Goal: Transaction & Acquisition: Subscribe to service/newsletter

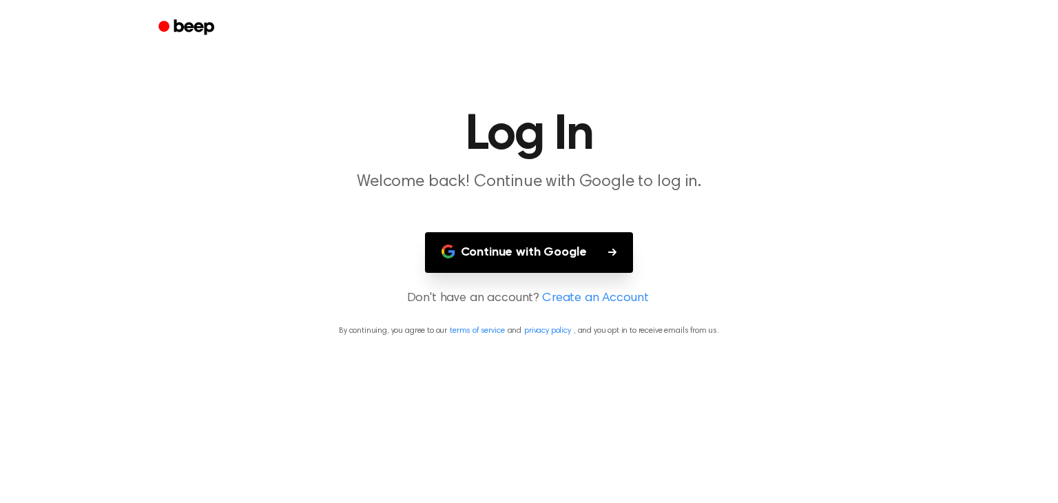
click at [503, 135] on h1 "Log In" at bounding box center [528, 135] width 705 height 50
click at [450, 252] on icon "button" at bounding box center [448, 252] width 14 height 14
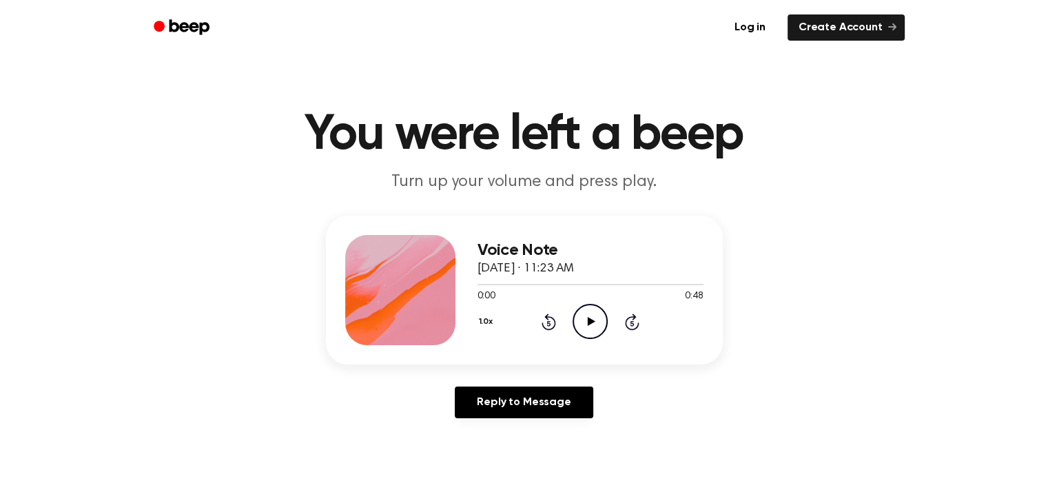
click at [592, 312] on icon "Play Audio" at bounding box center [589, 321] width 35 height 35
click at [587, 318] on icon at bounding box center [591, 321] width 8 height 9
click at [590, 318] on icon "Play Audio" at bounding box center [589, 321] width 35 height 35
click at [587, 326] on icon "Play Audio" at bounding box center [589, 321] width 35 height 35
click at [587, 326] on icon at bounding box center [590, 321] width 6 height 9
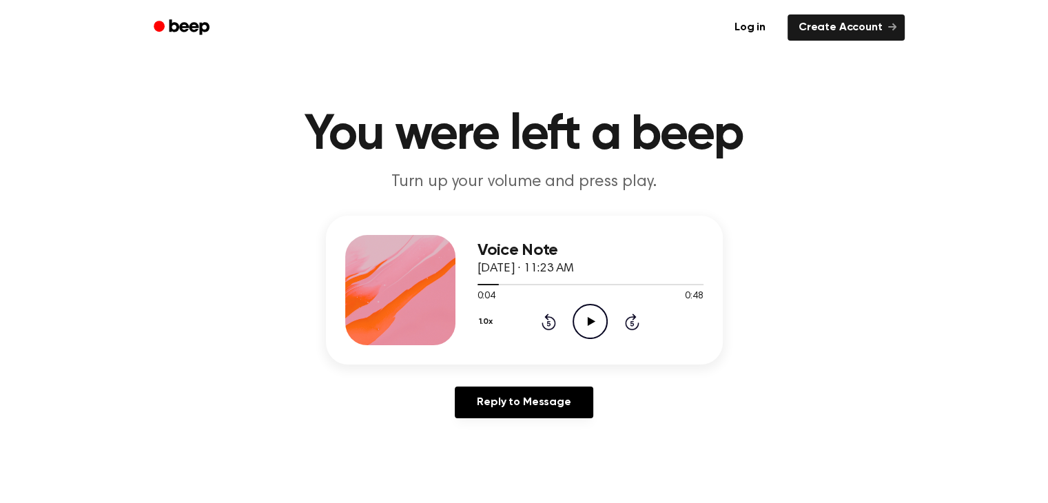
click at [581, 329] on icon "Play Audio" at bounding box center [589, 321] width 35 height 35
click at [586, 318] on icon "Play Audio" at bounding box center [589, 321] width 35 height 35
click at [584, 324] on icon "Play Audio" at bounding box center [589, 321] width 35 height 35
click at [584, 312] on icon "Play Audio" at bounding box center [589, 321] width 35 height 35
click at [587, 318] on icon at bounding box center [591, 321] width 8 height 9
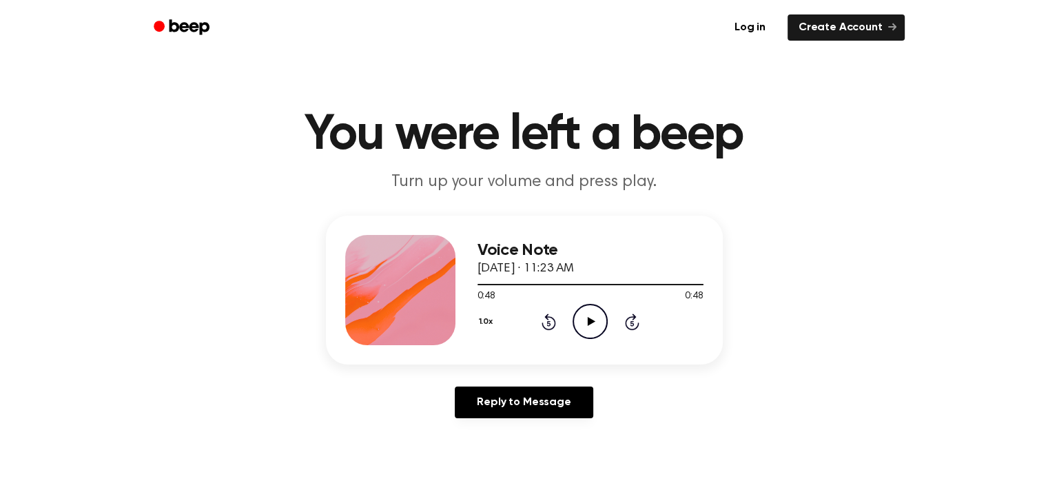
click at [586, 324] on icon "Play Audio" at bounding box center [589, 321] width 35 height 35
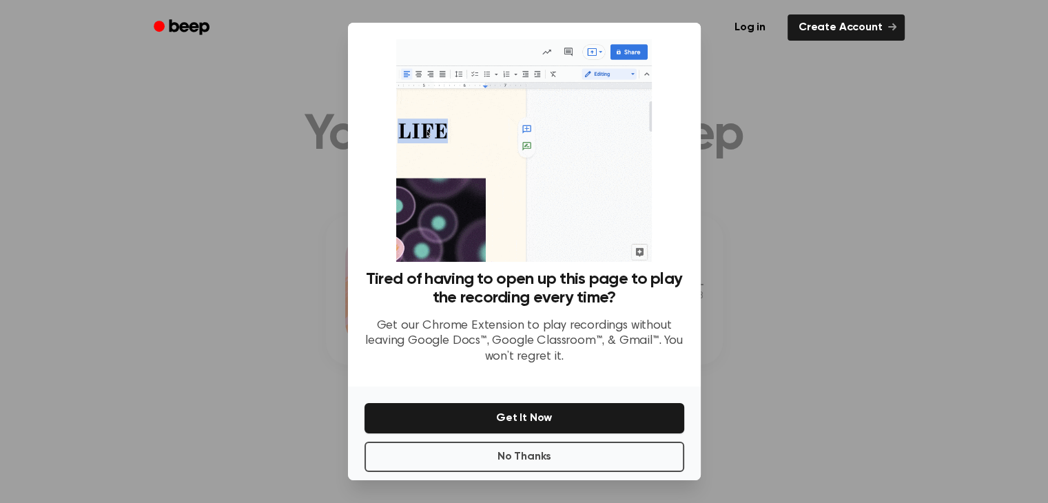
click at [283, 287] on div at bounding box center [524, 251] width 1048 height 503
click at [522, 423] on button "Get It Now" at bounding box center [524, 418] width 320 height 30
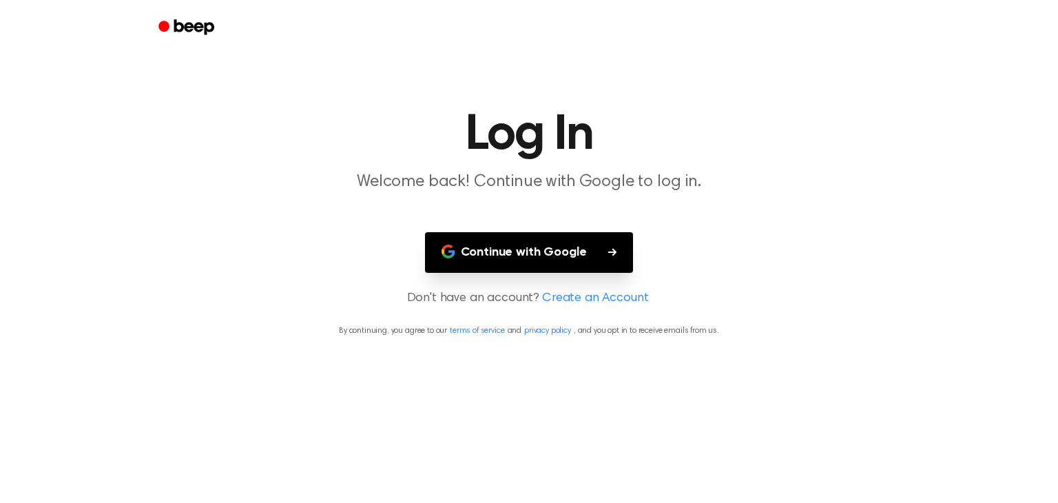
click at [531, 248] on button "Continue with Google" at bounding box center [529, 252] width 209 height 41
click at [154, 244] on main "Log In Welcome back! Continue with Google to log in. Continue with Google Don't…" at bounding box center [529, 251] width 1058 height 503
click at [492, 146] on h1 "Log In" at bounding box center [528, 135] width 705 height 50
click at [381, 265] on div "Continue with Google" at bounding box center [529, 252] width 309 height 41
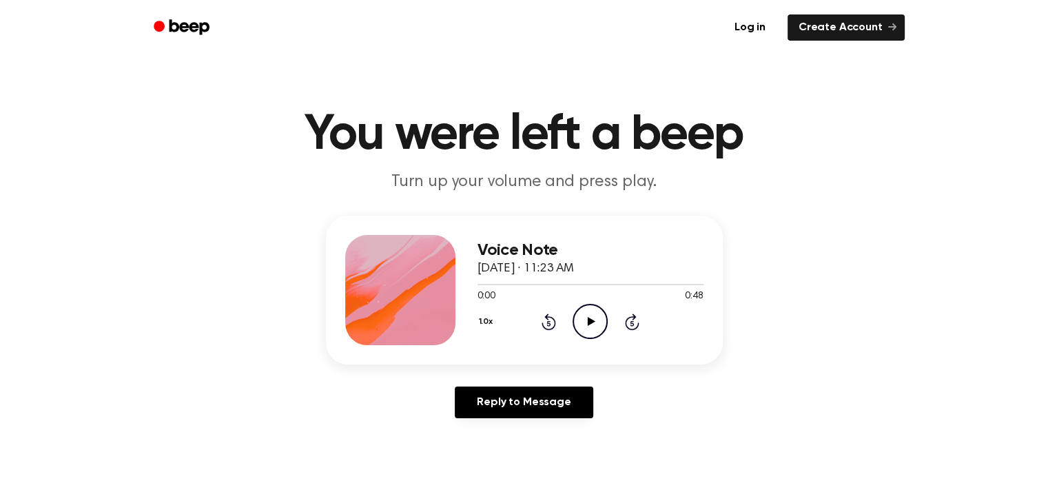
click at [585, 330] on icon "Play Audio" at bounding box center [589, 321] width 35 height 35
click at [586, 320] on icon "Play Audio" at bounding box center [589, 321] width 35 height 35
click at [585, 319] on icon "Play Audio" at bounding box center [589, 321] width 35 height 35
click at [584, 317] on icon "Play Audio" at bounding box center [589, 321] width 35 height 35
click at [584, 322] on icon "Play Audio" at bounding box center [589, 321] width 35 height 35
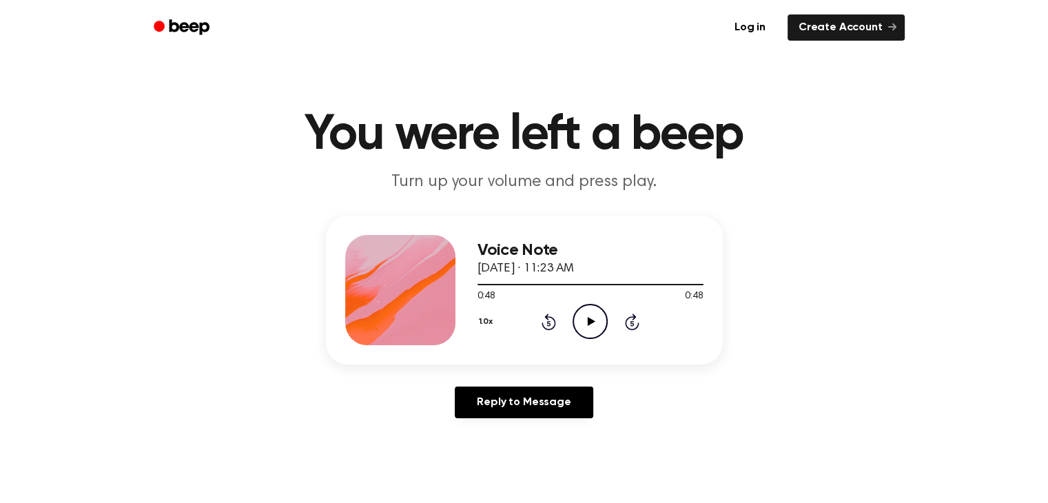
click at [590, 323] on icon at bounding box center [591, 321] width 8 height 9
click at [590, 326] on icon "Play Audio" at bounding box center [589, 321] width 35 height 35
click at [587, 326] on icon "Play Audio" at bounding box center [589, 321] width 35 height 35
click at [584, 323] on icon "Play Audio" at bounding box center [589, 321] width 35 height 35
click at [581, 329] on icon "Play Audio" at bounding box center [589, 321] width 35 height 35
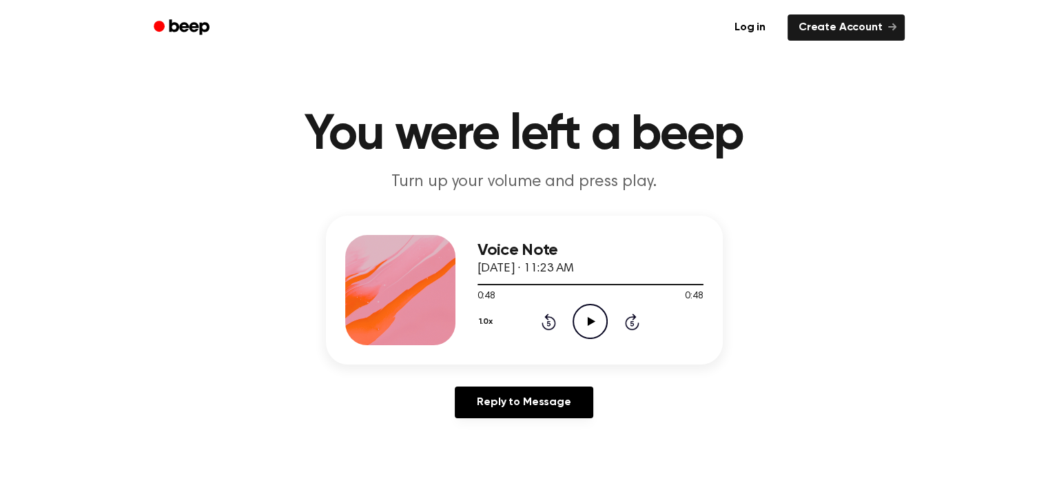
click at [581, 320] on icon "Play Audio" at bounding box center [589, 321] width 35 height 35
click at [590, 317] on icon "Play Audio" at bounding box center [589, 321] width 35 height 35
click at [585, 318] on icon "Play Audio" at bounding box center [589, 321] width 35 height 35
click at [756, 23] on link "Log in" at bounding box center [749, 28] width 59 height 32
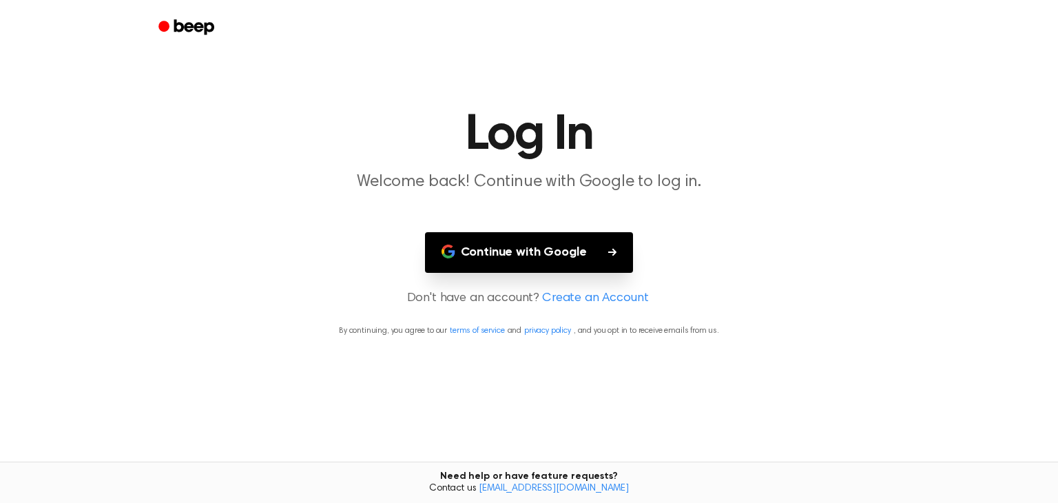
click at [479, 403] on main "Log In Welcome back! Continue with Google to log in. Continue with Google Don't…" at bounding box center [529, 251] width 1058 height 503
click at [153, 24] on link "Beep" at bounding box center [188, 27] width 78 height 27
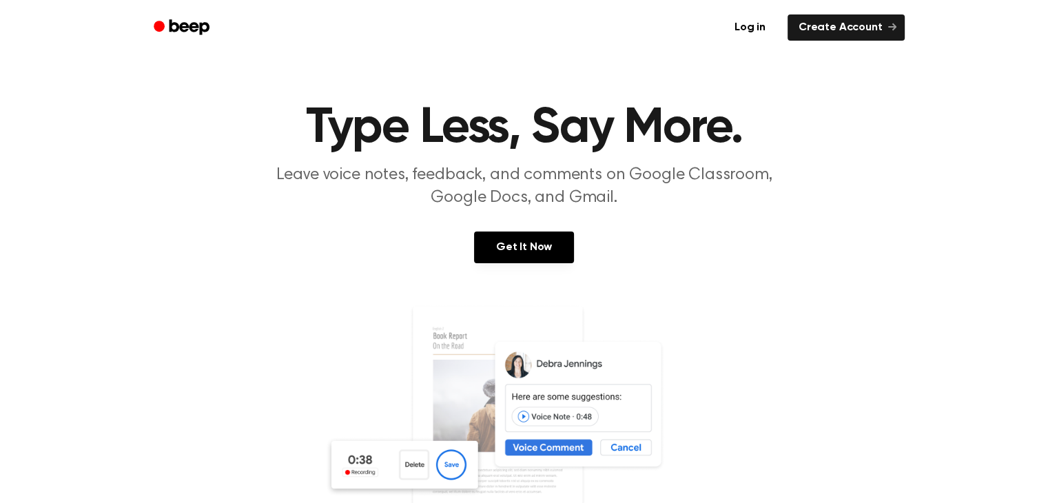
scroll to position [14, 0]
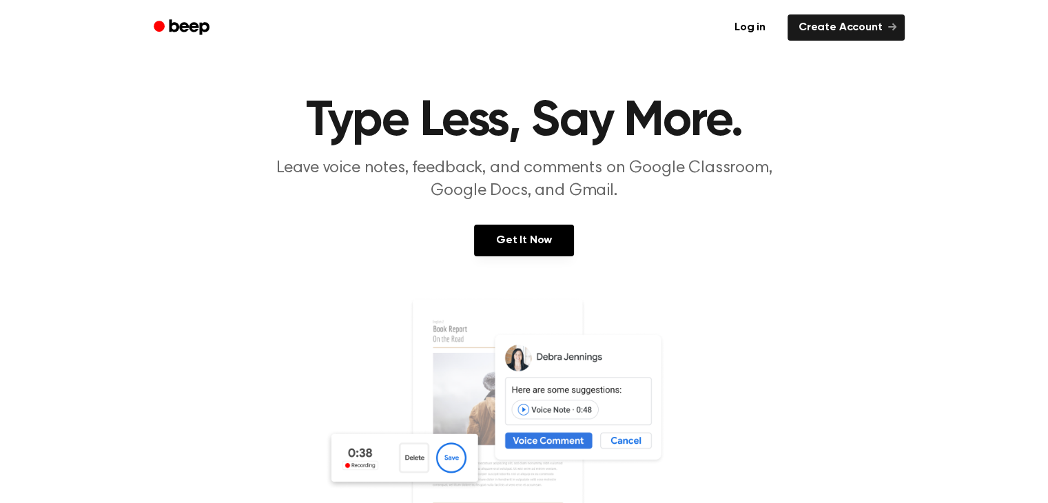
click at [402, 371] on img at bounding box center [523, 430] width 399 height 264
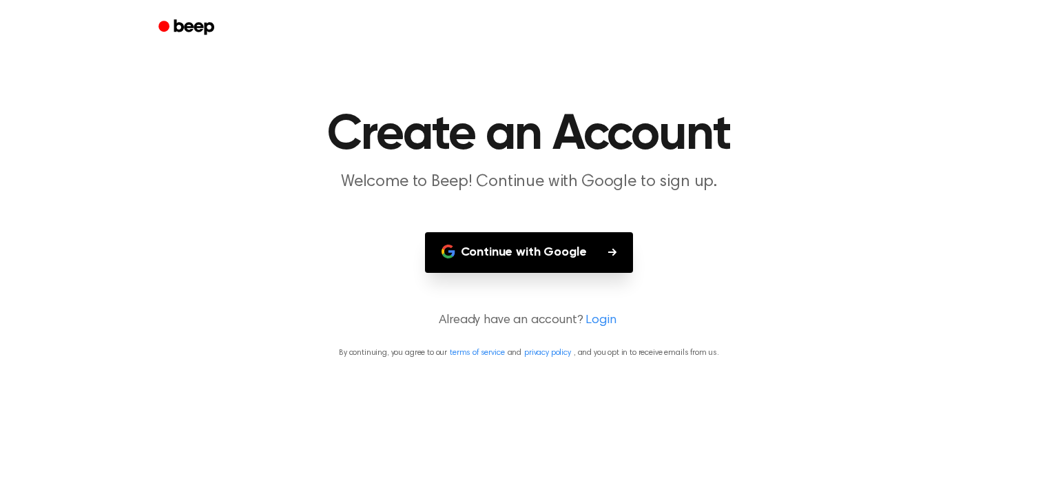
click at [539, 236] on button "Continue with Google" at bounding box center [529, 252] width 209 height 41
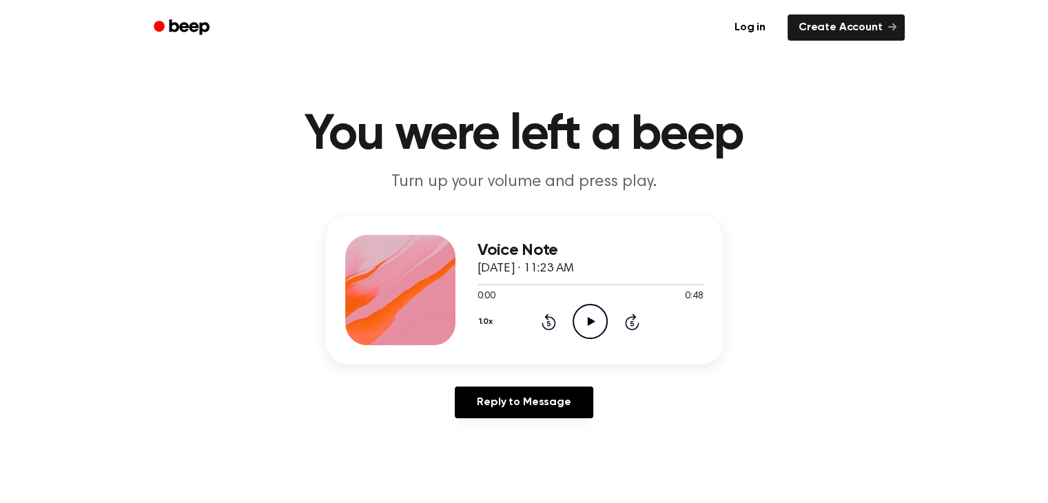
click at [592, 324] on icon "Play Audio" at bounding box center [589, 321] width 35 height 35
click at [589, 320] on icon at bounding box center [591, 321] width 8 height 9
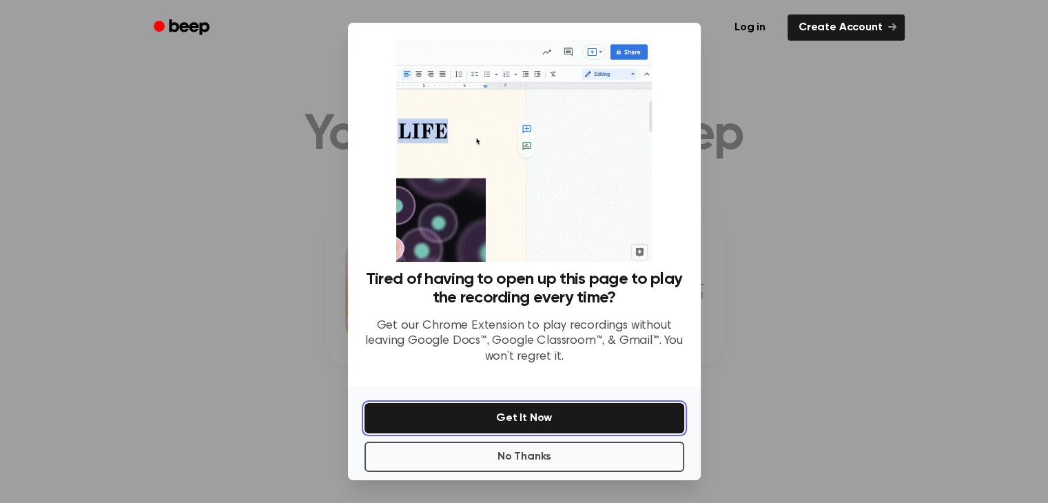
click at [529, 415] on button "Get It Now" at bounding box center [524, 418] width 320 height 30
